Goal: Task Accomplishment & Management: Use online tool/utility

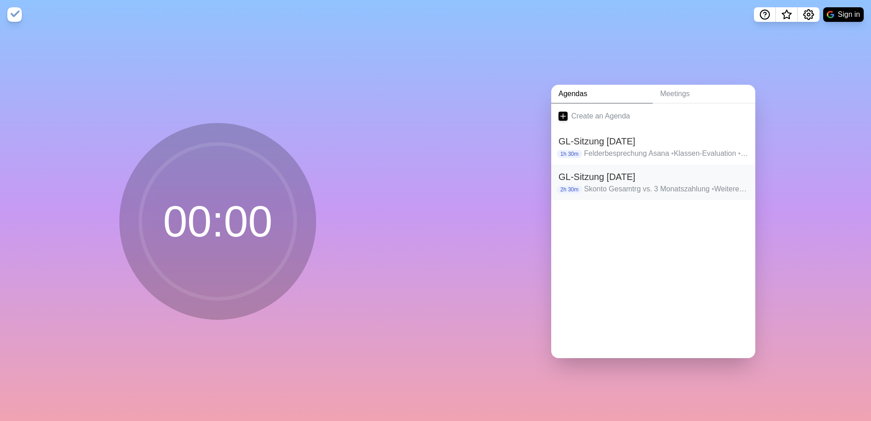
click at [632, 180] on h2 "GL-Sitzung [DATE]" at bounding box center [654, 177] width 190 height 14
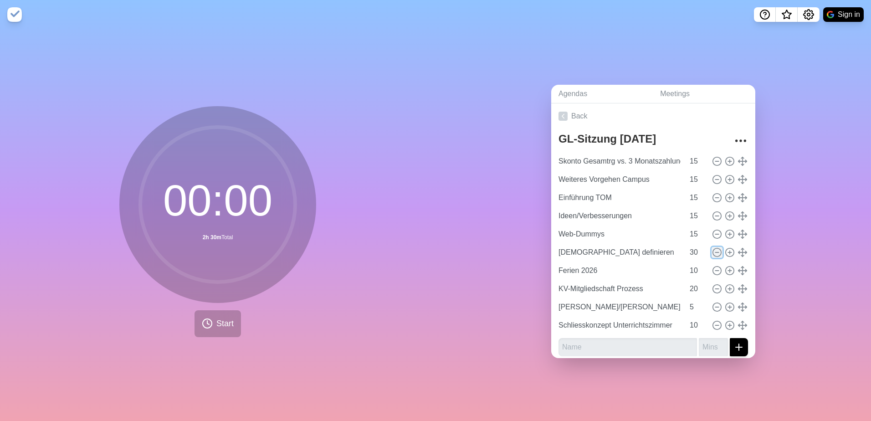
click at [712, 249] on icon at bounding box center [717, 252] width 10 height 10
type input "Ferien 2026"
type input "10"
type input "KV-Mitgliedschaft Prozess"
type input "20"
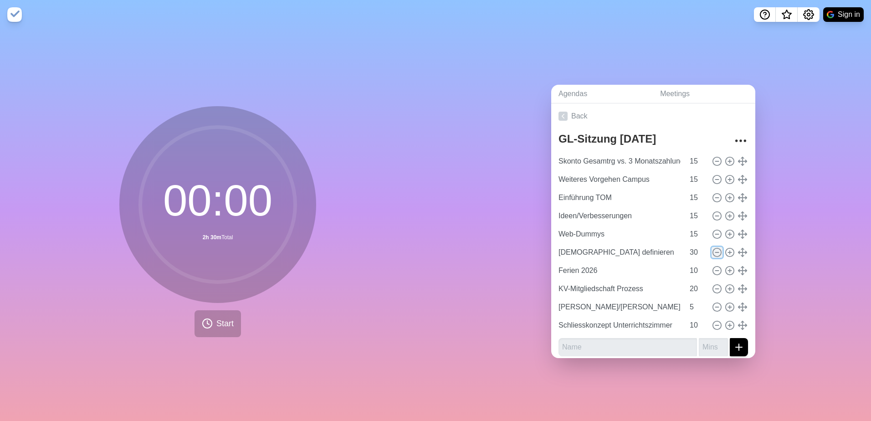
type input "[PERSON_NAME]/[PERSON_NAME]"
type input "5"
type input "Schliesskonzept Unterrichtszimmer"
type input "10"
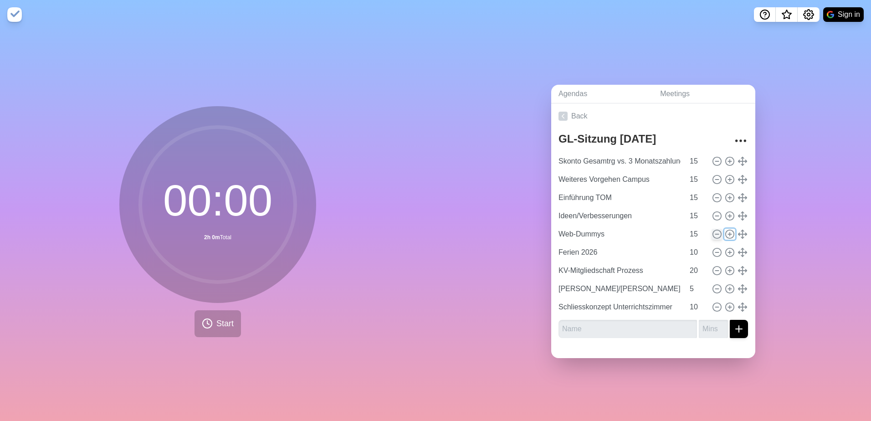
drag, startPoint x: 722, startPoint y: 231, endPoint x: 712, endPoint y: 234, distance: 10.4
click at [725, 231] on icon at bounding box center [730, 234] width 10 height 10
type input "Web-Dummys"
type input "15"
type input "Ferien 2026"
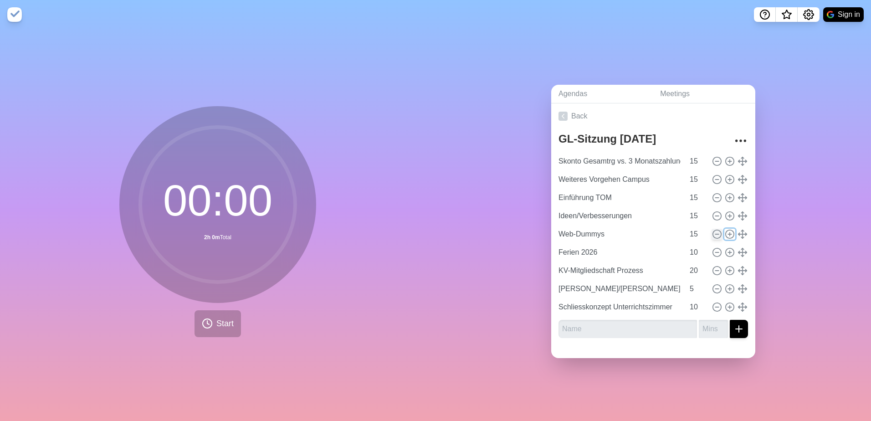
type input "10"
type input "KV-Mitgliedschaft Prozess"
type input "20"
type input "[PERSON_NAME]/[PERSON_NAME]"
type input "5"
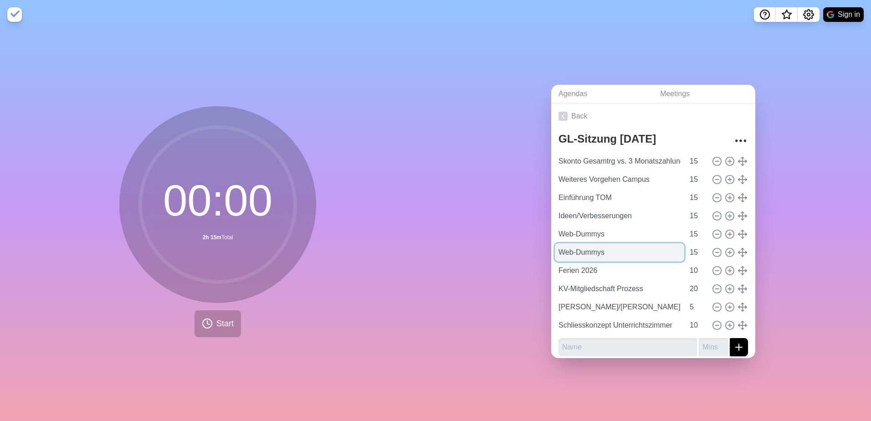
click at [643, 253] on input "Web-Dummys" at bounding box center [619, 252] width 129 height 18
drag, startPoint x: 635, startPoint y: 250, endPoint x: 533, endPoint y: 257, distance: 102.3
click at [533, 257] on div "Agendas Meetings Back GL-Sitzung [DATE] Skonto Gesamtrg vs. 3 Monatszahlung 15 …" at bounding box center [654, 225] width 436 height 392
type input "[DEMOGRAPHIC_DATA]"
click at [689, 250] on input "15" at bounding box center [697, 252] width 22 height 18
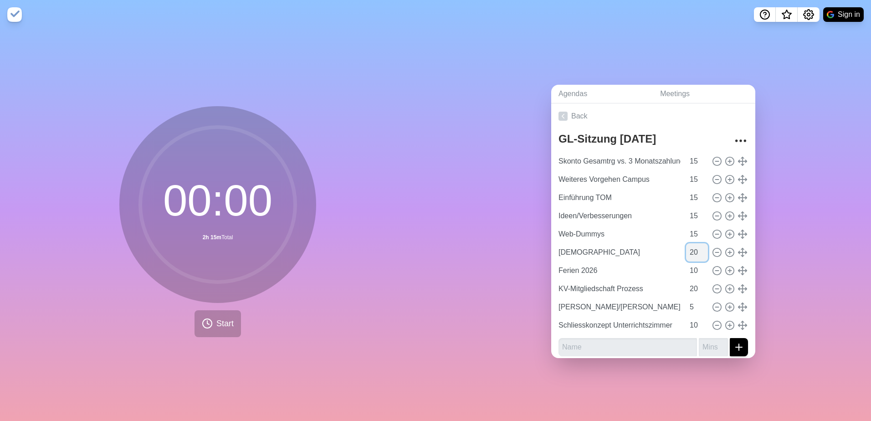
click at [695, 247] on input "20" at bounding box center [697, 252] width 22 height 18
click at [695, 247] on input "21" at bounding box center [697, 252] width 22 height 18
type input "20"
click at [694, 252] on input "20" at bounding box center [697, 252] width 22 height 18
click at [694, 288] on input "19" at bounding box center [697, 289] width 22 height 18
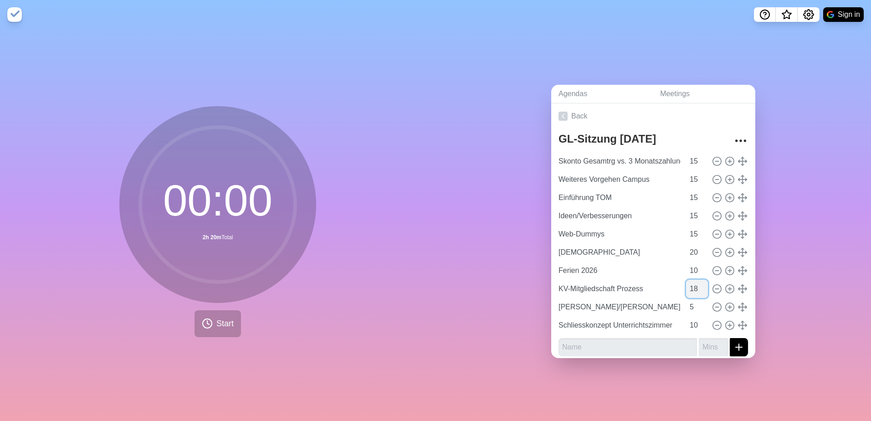
click at [694, 288] on input "18" at bounding box center [697, 289] width 22 height 18
click at [694, 288] on input "17" at bounding box center [697, 289] width 22 height 18
click at [694, 288] on input "16" at bounding box center [697, 289] width 22 height 18
type input "15"
click at [694, 288] on input "15" at bounding box center [697, 289] width 22 height 18
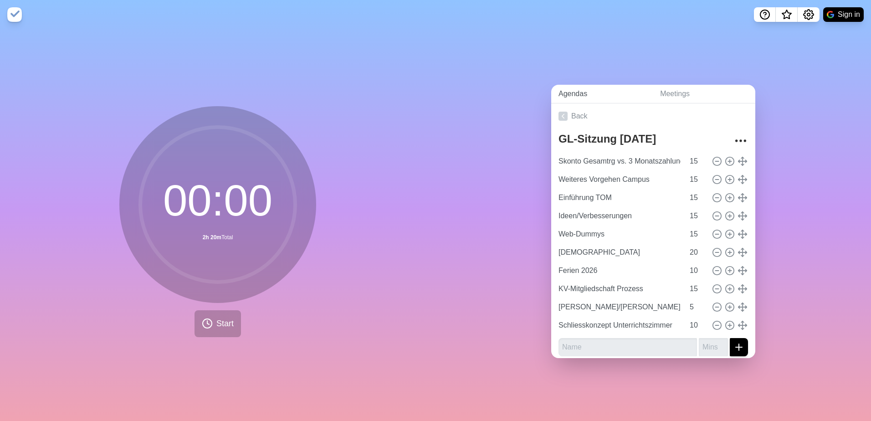
click at [646, 88] on link "Agendas" at bounding box center [602, 94] width 102 height 19
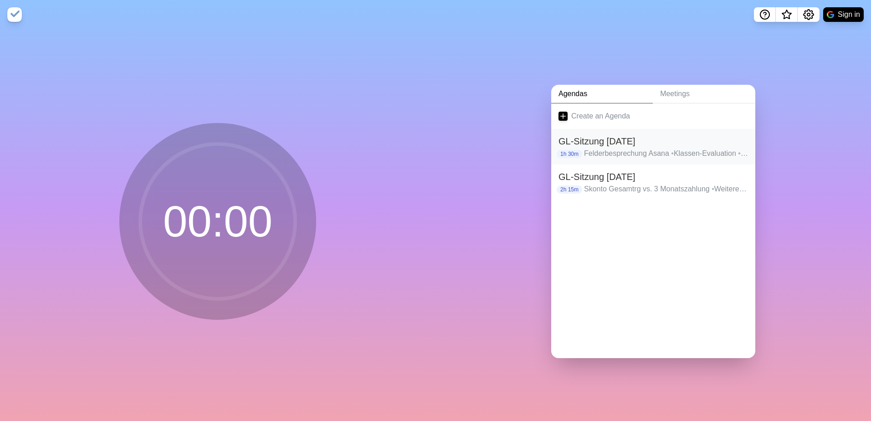
click at [626, 140] on h2 "GL-Sitzung [DATE]" at bounding box center [654, 141] width 190 height 14
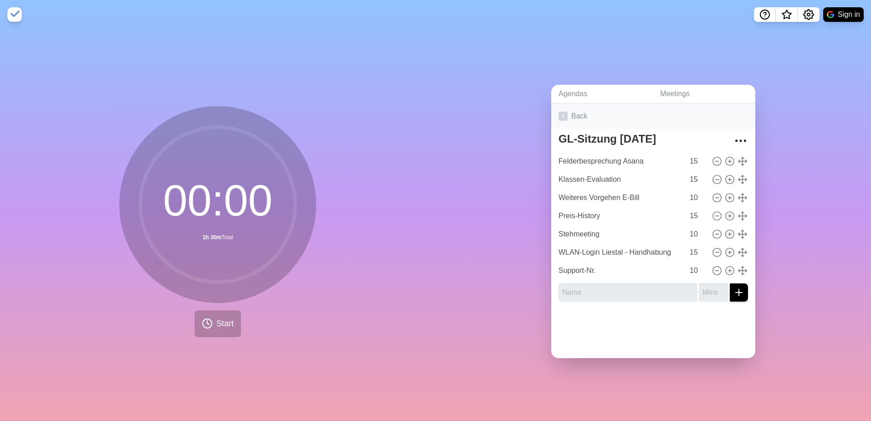
click at [585, 111] on link "Back" at bounding box center [653, 116] width 204 height 26
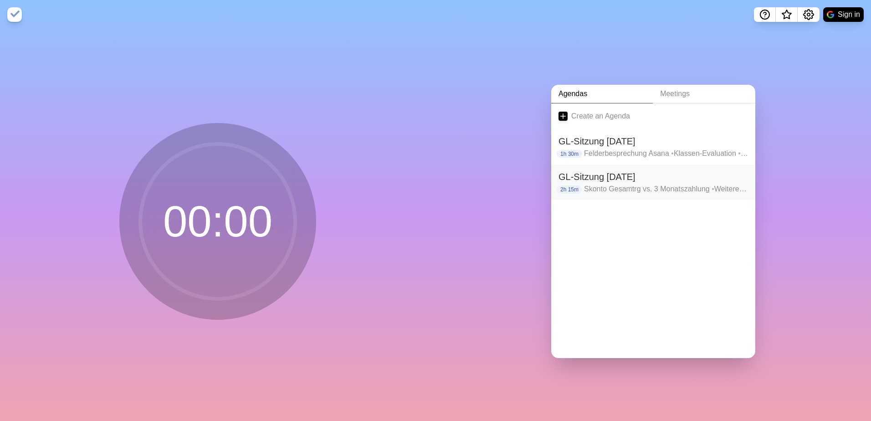
click at [611, 176] on h2 "GL-Sitzung [DATE]" at bounding box center [654, 177] width 190 height 14
